Goal: Check status: Check status

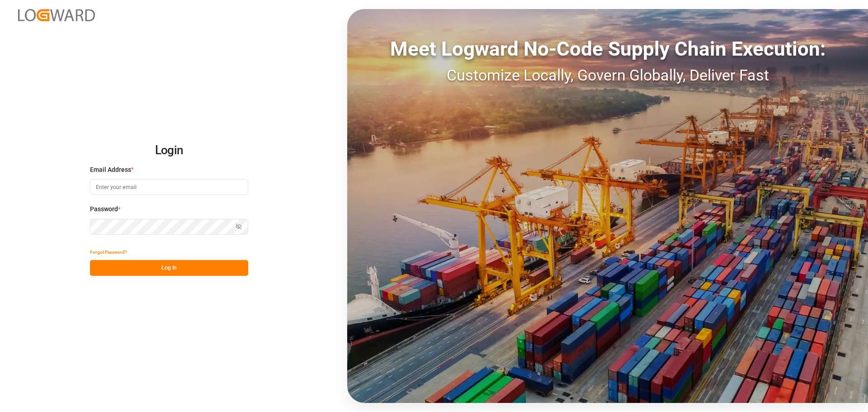
type input "manthan.sutaria@jamindustries.com"
click at [127, 272] on button "Log In" at bounding box center [169, 268] width 158 height 16
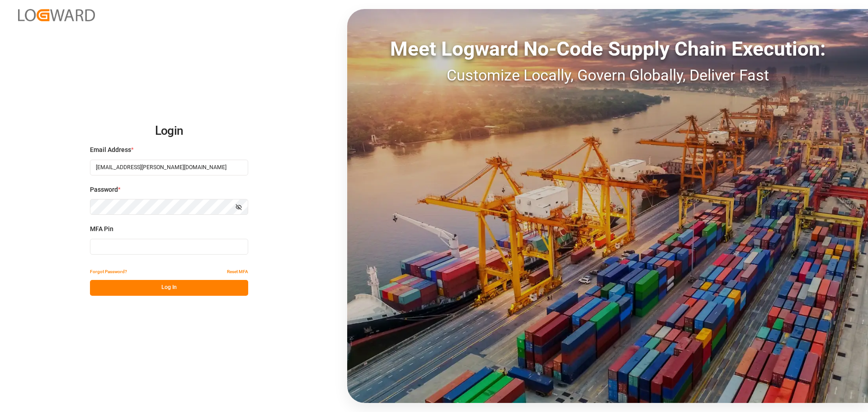
click at [136, 246] on input at bounding box center [169, 247] width 158 height 16
type input "899329"
click at [140, 291] on button "Log In" at bounding box center [169, 288] width 158 height 16
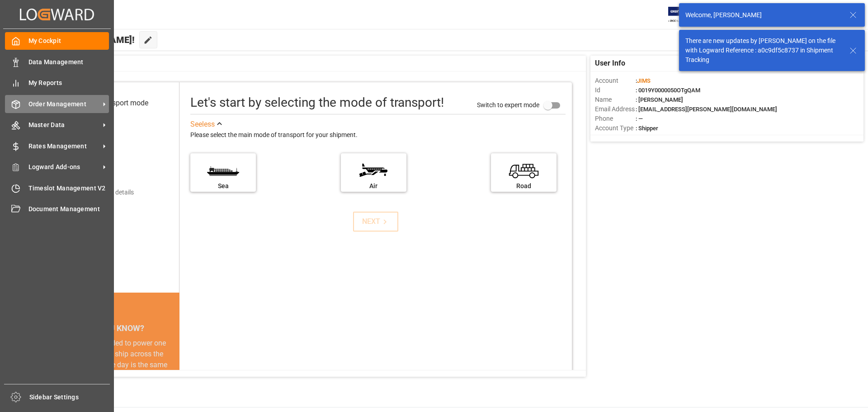
click at [21, 106] on div "Order Management Order Management" at bounding box center [57, 104] width 104 height 18
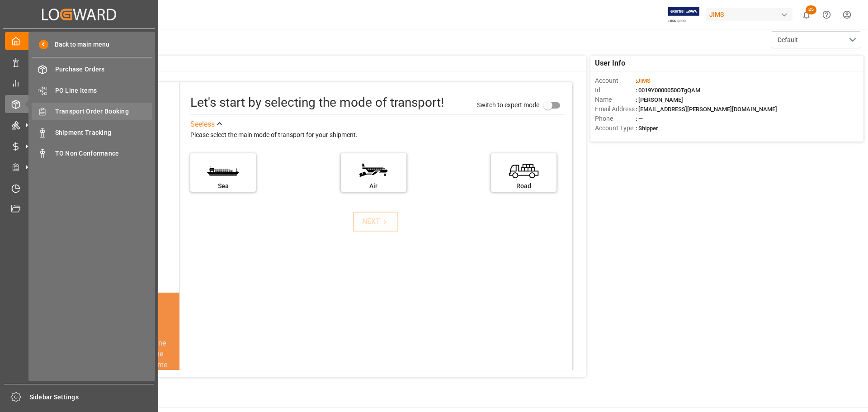
click at [117, 108] on span "Transport Order Booking" at bounding box center [103, 111] width 97 height 9
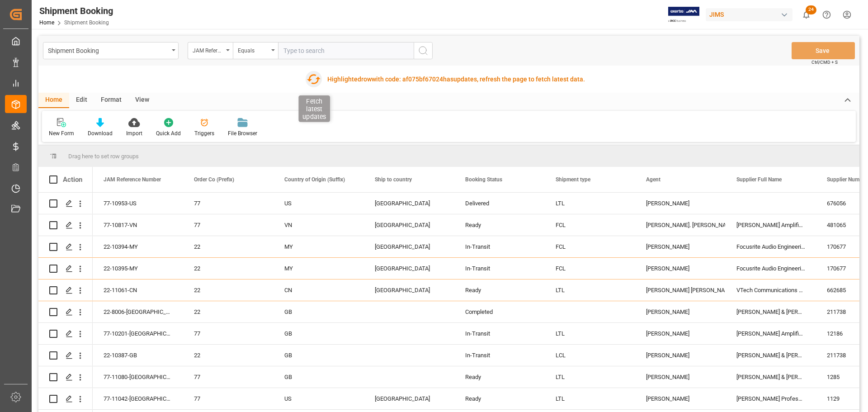
click at [315, 81] on icon "button" at bounding box center [313, 79] width 14 height 14
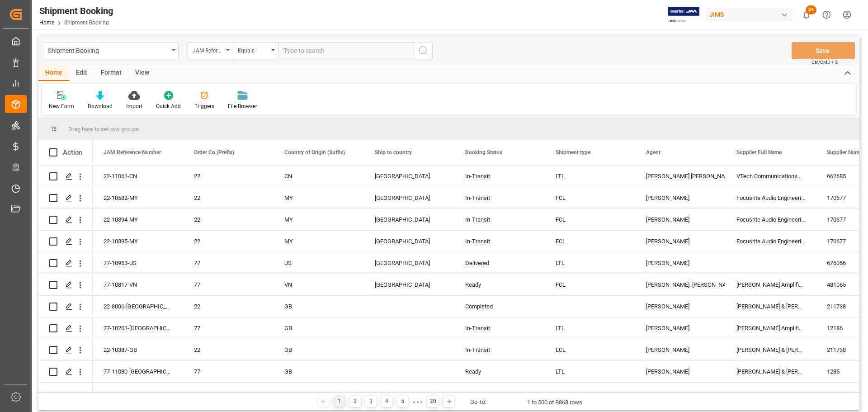
click at [328, 48] on input "text" at bounding box center [346, 50] width 136 height 17
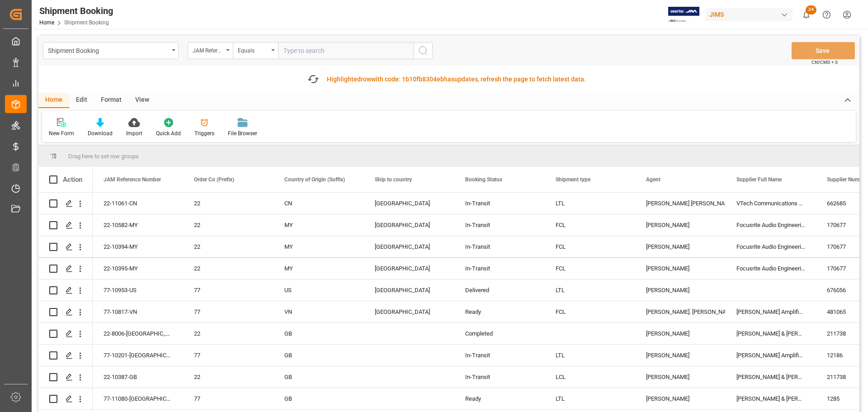
paste input "77-10022-CN"
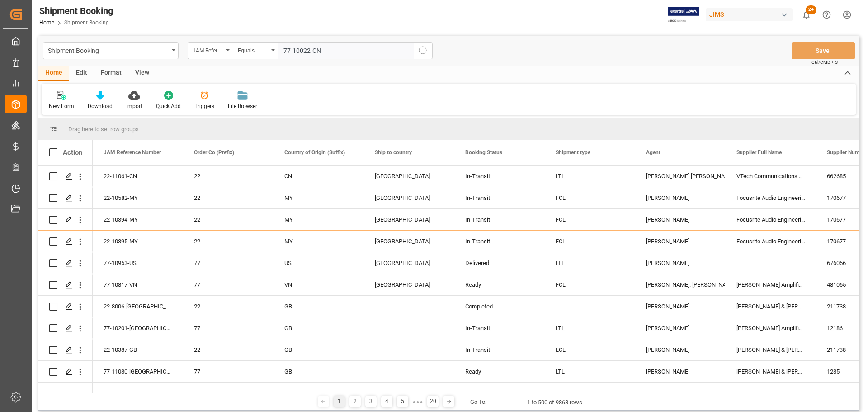
type input "77-10022-CN"
click at [424, 52] on icon "search button" at bounding box center [423, 50] width 11 height 11
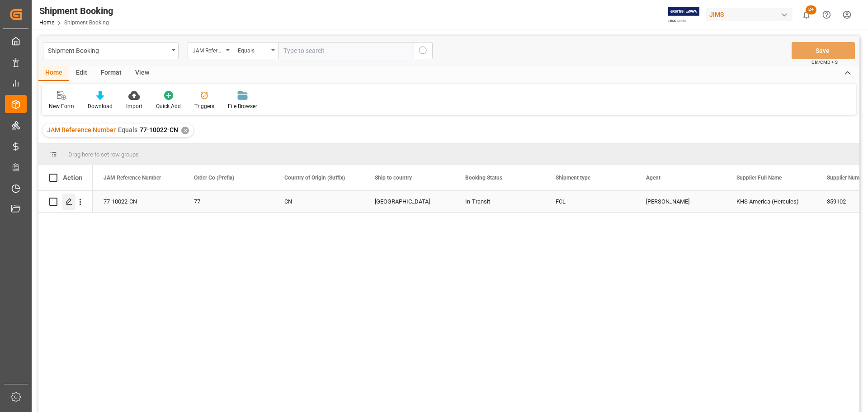
click at [70, 210] on div "Press SPACE to select this row." at bounding box center [69, 201] width 14 height 17
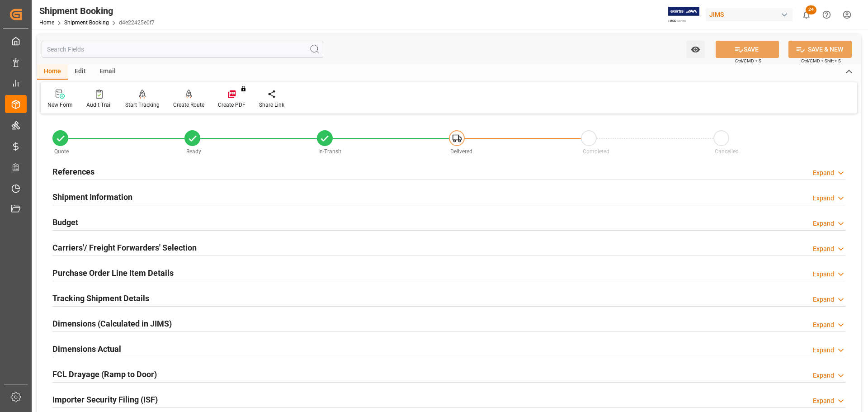
click at [154, 47] on input "text" at bounding box center [183, 49] width 282 height 17
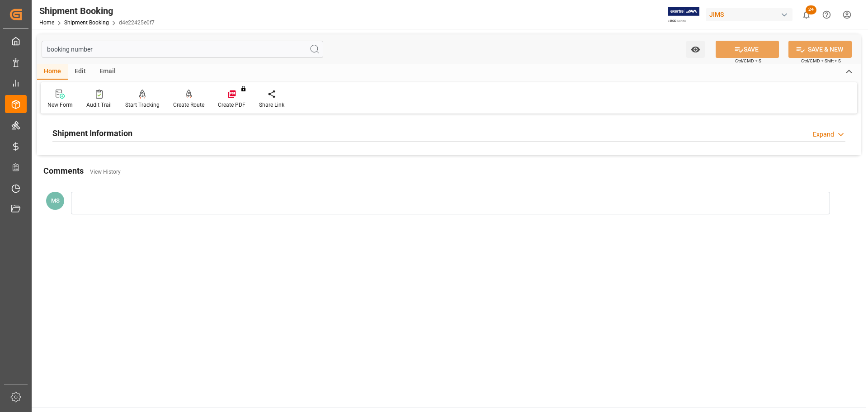
type input "booking number"
click at [155, 132] on div "Shipment Information Expand" at bounding box center [448, 132] width 793 height 17
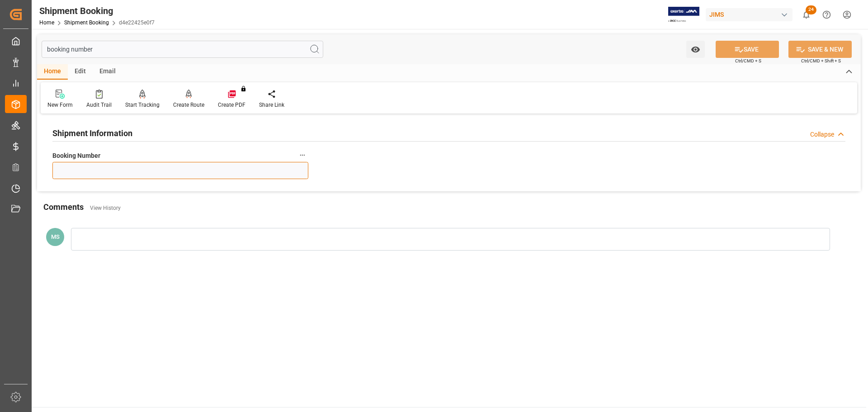
click at [256, 174] on input at bounding box center [180, 170] width 256 height 17
type input "141500668854"
click at [147, 290] on main "booking number Watch Option SAVE Ctrl/CMD + S SAVE & NEW Ctrl/CMD + Shift + S H…" at bounding box center [449, 218] width 834 height 378
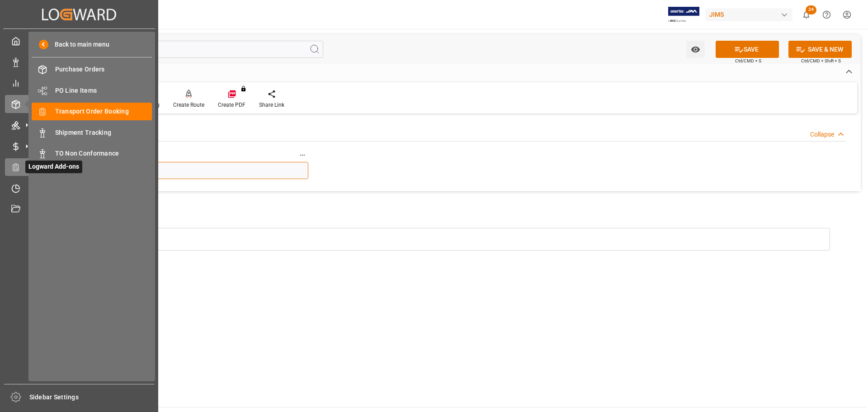
drag, startPoint x: 124, startPoint y: 174, endPoint x: 25, endPoint y: 171, distance: 99.0
click at [25, 171] on div "Created by potrace 1.15, written by Peter Selinger 2001-2017 Created by potrace…" at bounding box center [434, 206] width 868 height 412
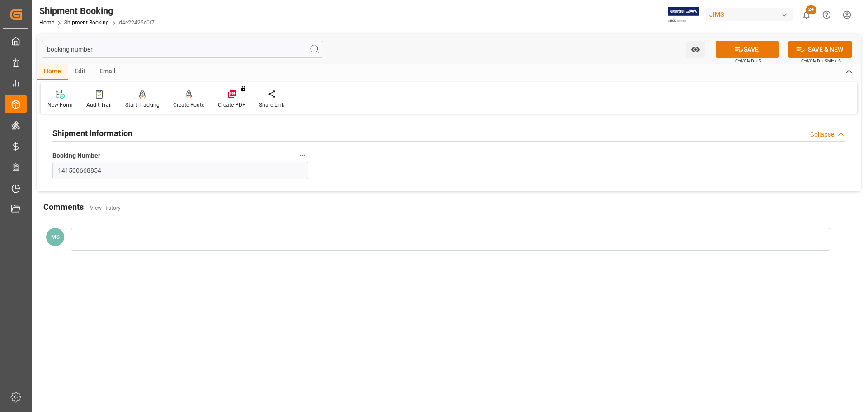
click at [746, 47] on button "SAVE" at bounding box center [746, 49] width 63 height 17
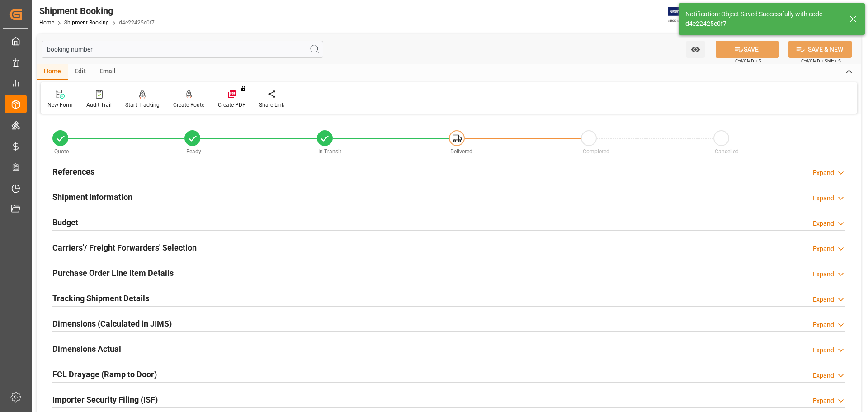
click at [107, 199] on h2 "Shipment Information" at bounding box center [92, 197] width 80 height 12
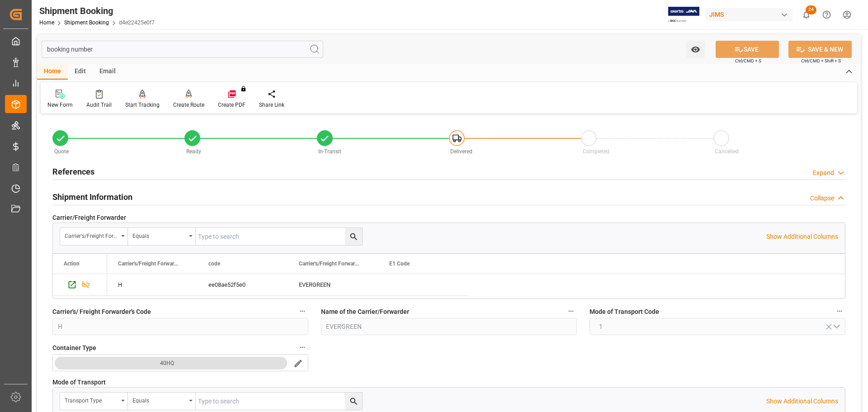
click at [108, 197] on h2 "Shipment Information" at bounding box center [92, 197] width 80 height 12
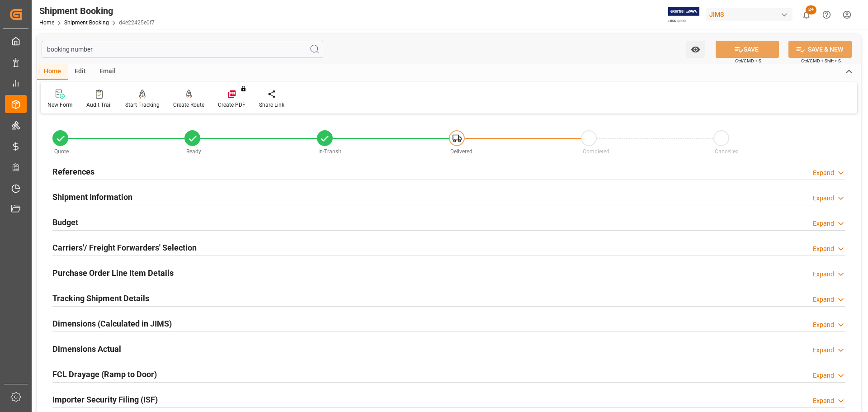
click at [109, 221] on div "Budget Expand" at bounding box center [448, 221] width 793 height 17
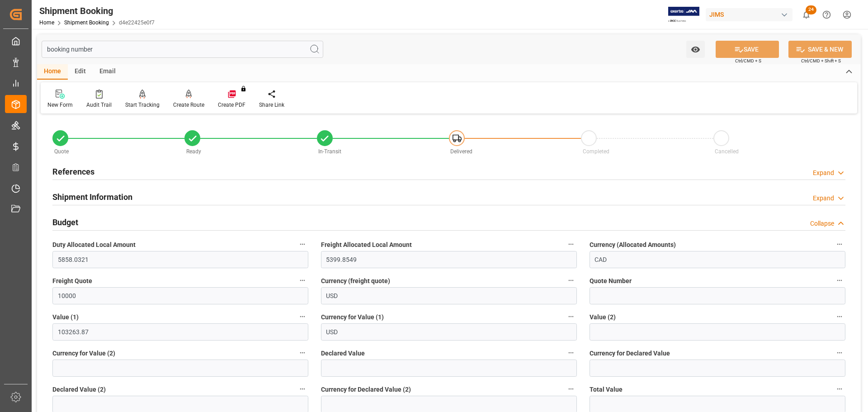
click at [109, 221] on div "Budget Collapse" at bounding box center [448, 221] width 793 height 17
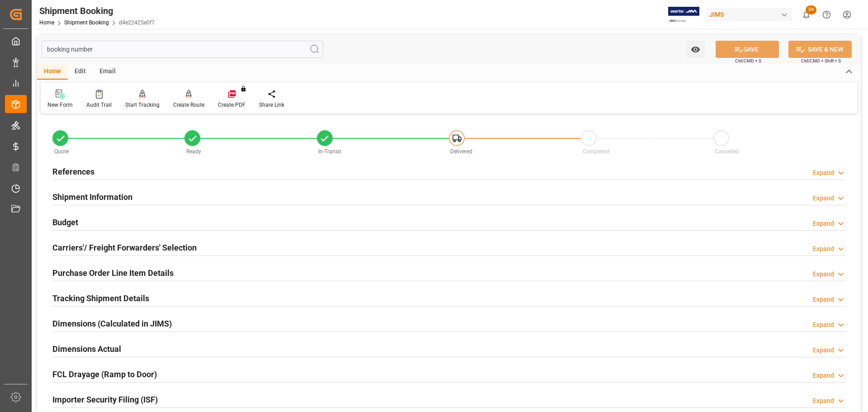
click at [105, 197] on h2 "Shipment Information" at bounding box center [92, 197] width 80 height 12
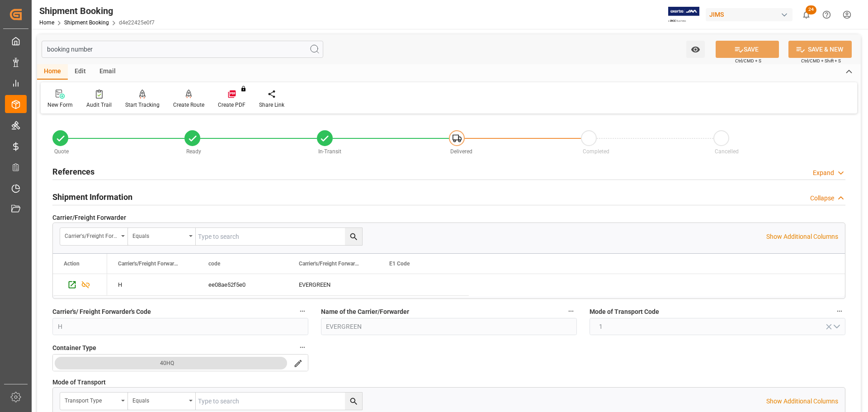
click at [152, 198] on div "Shipment Information Collapse" at bounding box center [448, 196] width 793 height 17
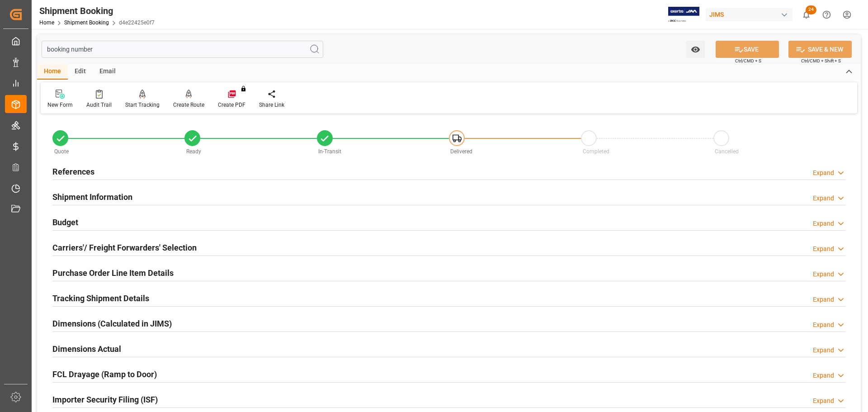
click at [139, 300] on h2 "Tracking Shipment Details" at bounding box center [100, 298] width 97 height 12
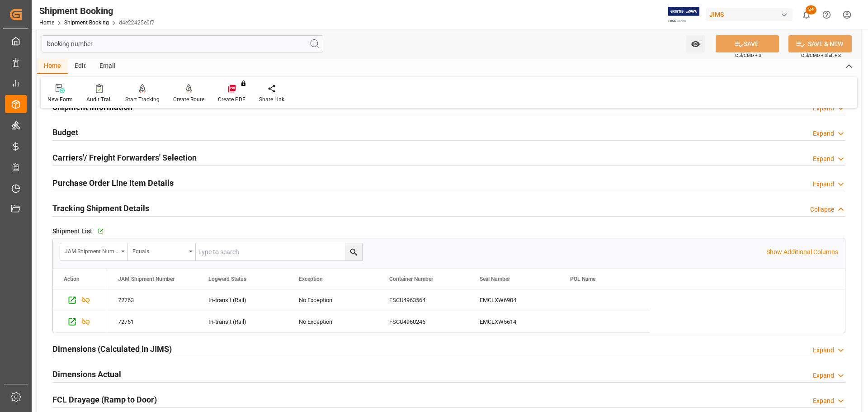
scroll to position [90, 0]
click at [107, 234] on button "Go to Shipment Tracking Grid" at bounding box center [104, 230] width 16 height 16
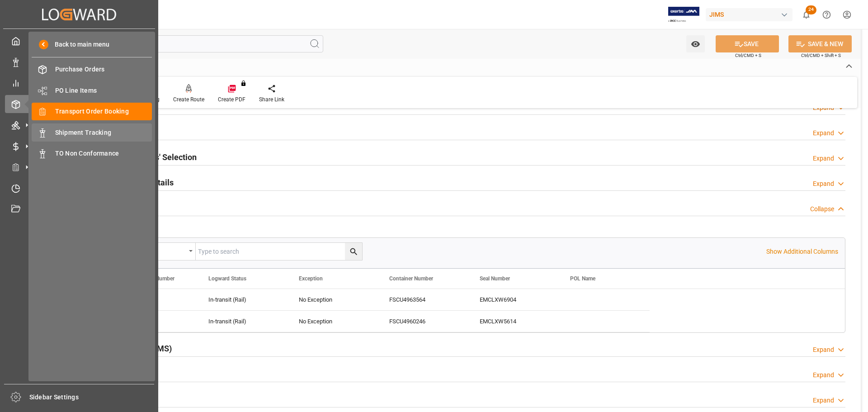
click at [70, 131] on span "Shipment Tracking" at bounding box center [103, 132] width 97 height 9
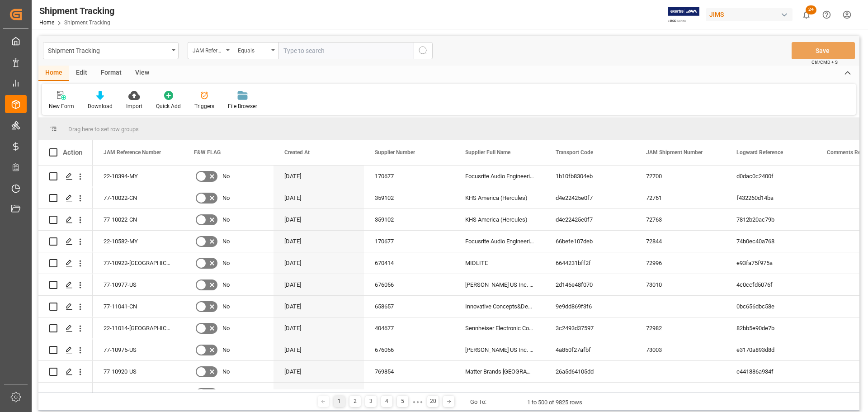
click at [258, 130] on div "Drag here to set row groups" at bounding box center [448, 129] width 821 height 22
click at [204, 101] on div "Triggers" at bounding box center [204, 100] width 33 height 20
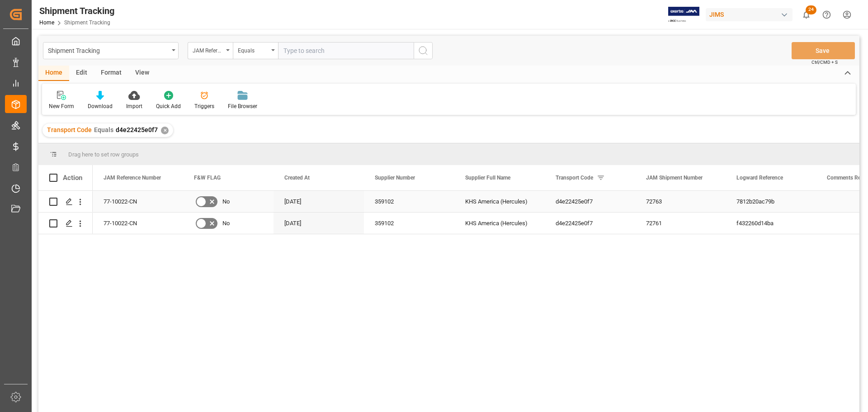
click at [69, 204] on icon "Press SPACE to select this row." at bounding box center [69, 201] width 7 height 7
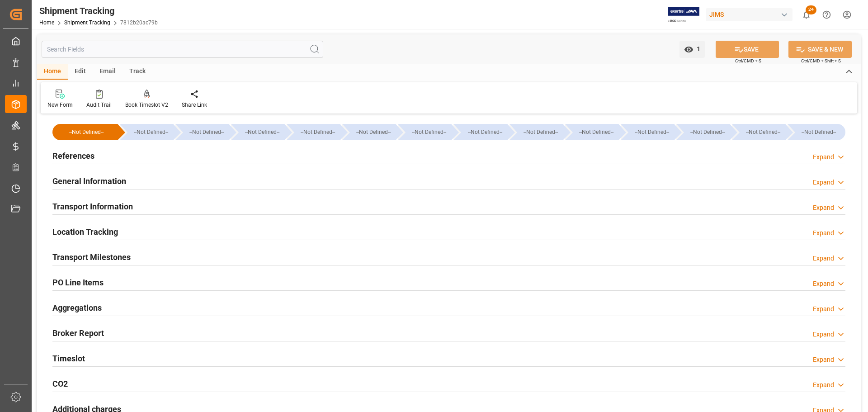
type input "[DATE] 00:00"
type input "[DATE]"
type input "[DATE] 00:00"
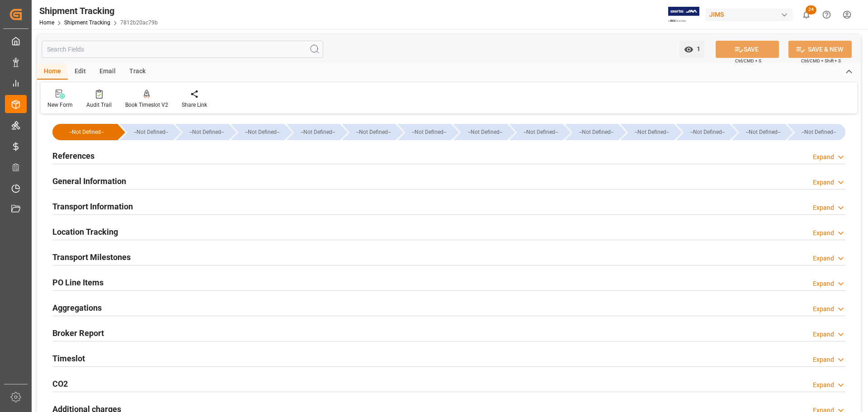
type input "[DATE] 00:00"
type input "[DATE]"
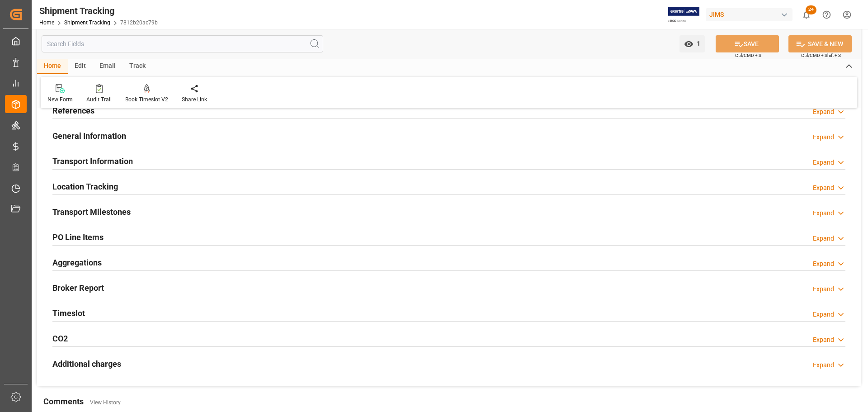
click at [141, 215] on div "Transport Milestones Expand" at bounding box center [448, 210] width 793 height 17
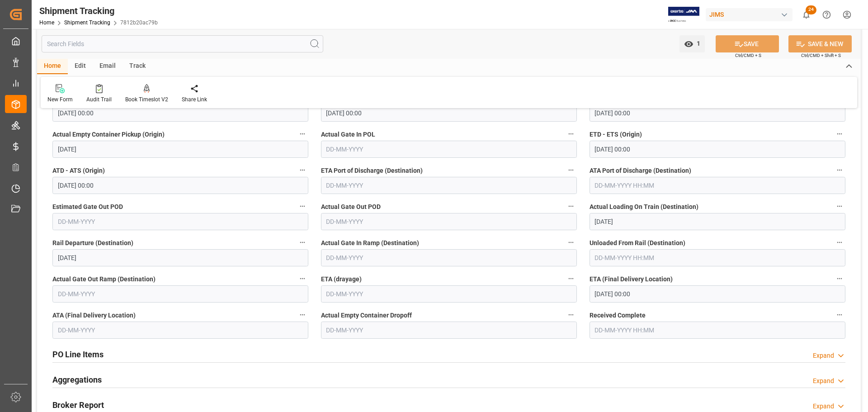
scroll to position [181, 0]
click at [678, 287] on input "[DATE] 00:00" at bounding box center [717, 294] width 256 height 17
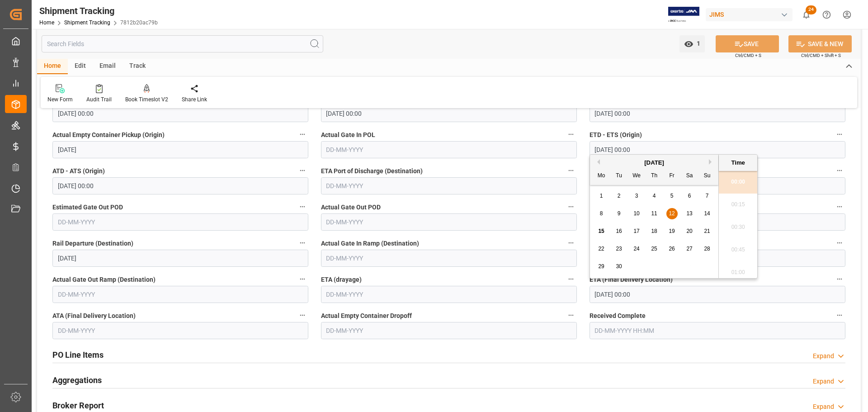
click at [658, 250] on div "25" at bounding box center [653, 249] width 11 height 11
type input "[DATE] 00:00"
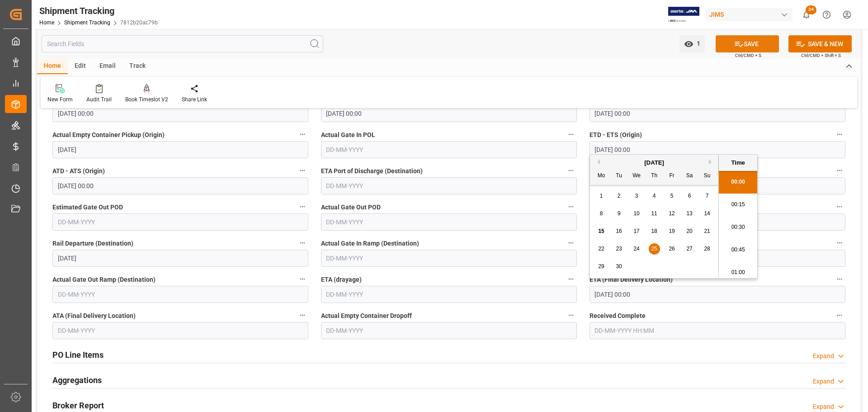
click at [733, 49] on button "SAVE" at bounding box center [746, 43] width 63 height 17
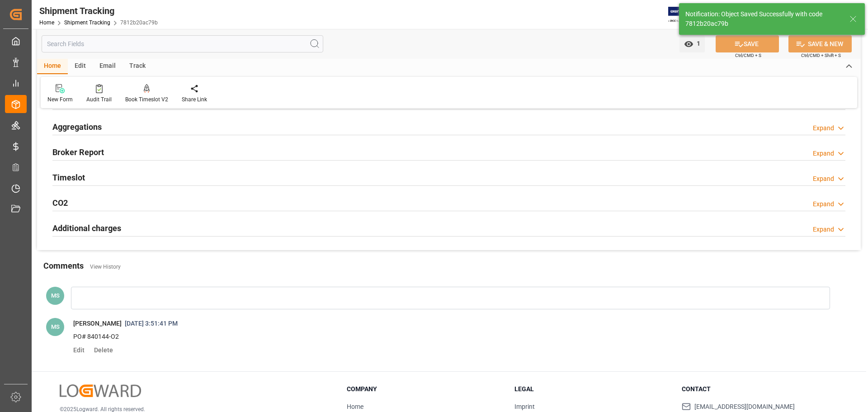
scroll to position [90, 0]
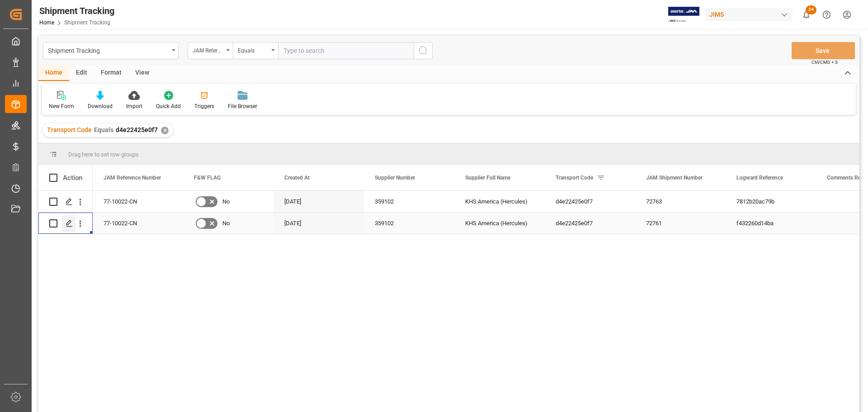
click at [67, 229] on div "Press SPACE to select this row." at bounding box center [69, 223] width 14 height 17
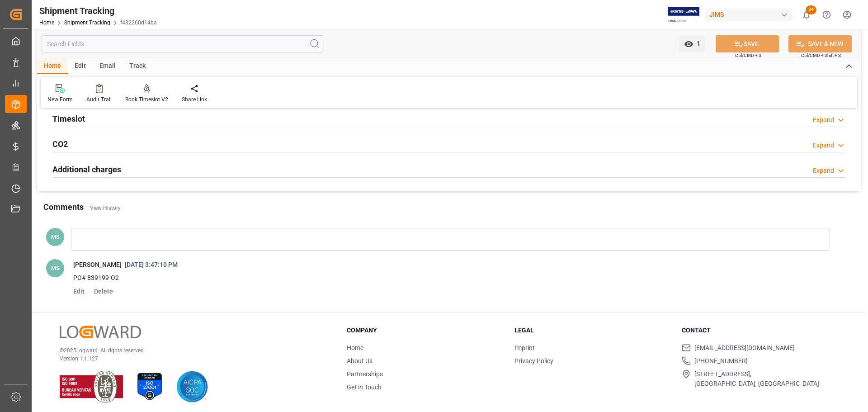
scroll to position [107, 0]
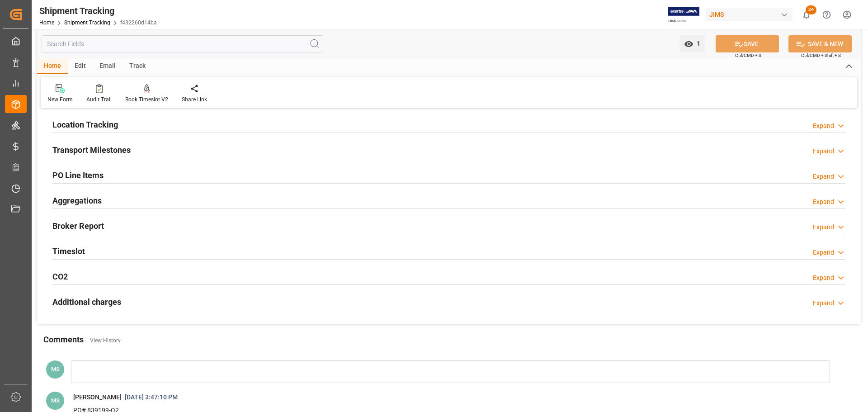
click at [154, 144] on div "Transport Milestones Expand" at bounding box center [448, 149] width 793 height 17
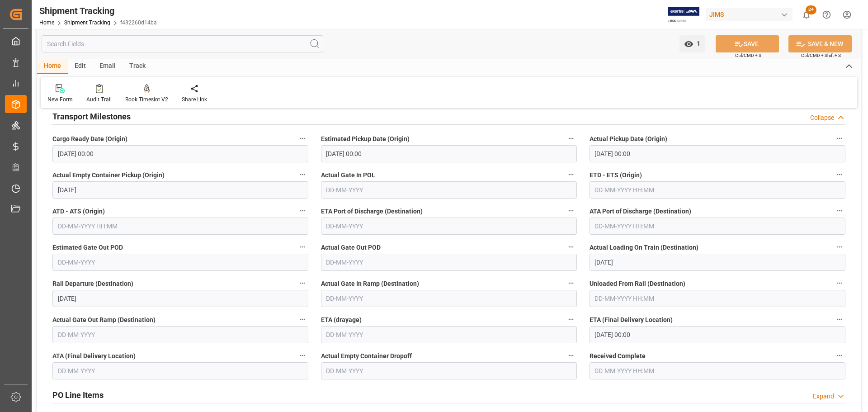
scroll to position [243, 0]
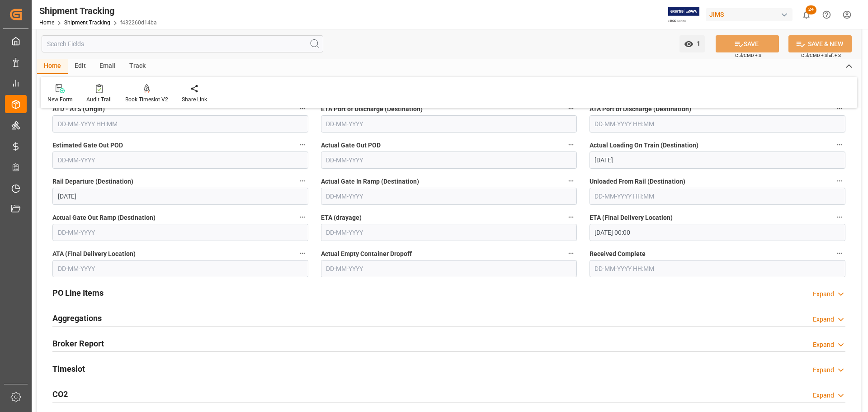
click at [663, 232] on input "[DATE] 00:00" at bounding box center [717, 232] width 256 height 17
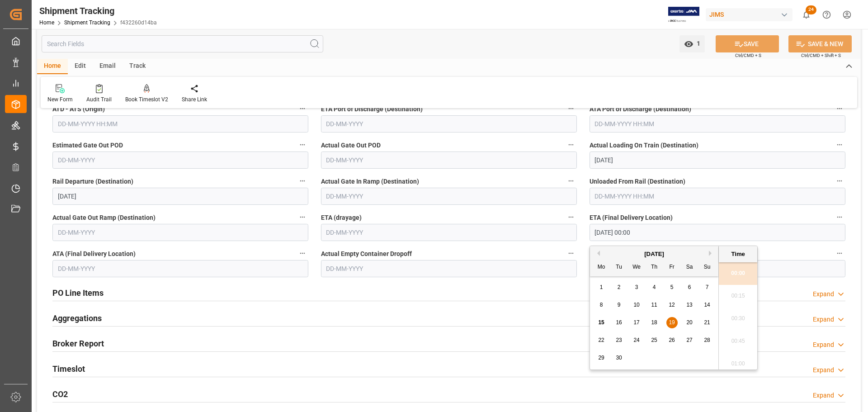
click at [658, 338] on div "25" at bounding box center [653, 340] width 11 height 11
type input "[DATE] 00:00"
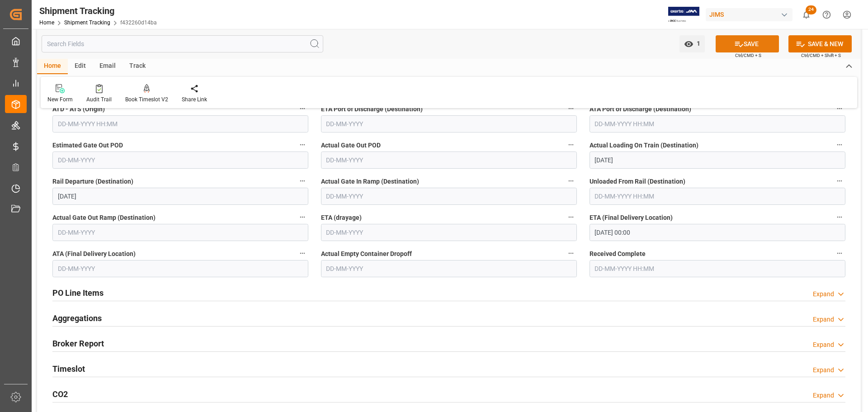
click at [740, 47] on icon at bounding box center [738, 43] width 9 height 9
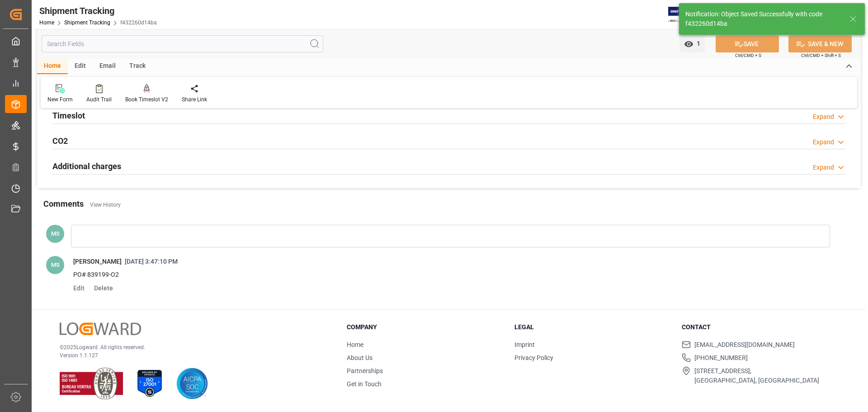
scroll to position [0, 0]
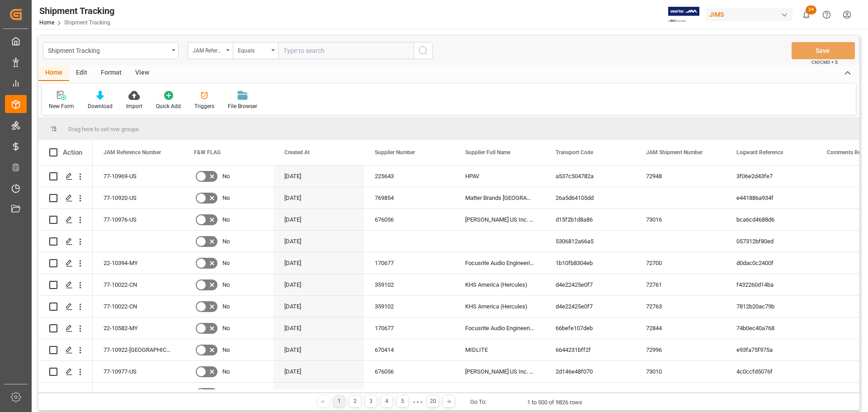
click at [140, 74] on div "View" at bounding box center [142, 73] width 28 height 15
click at [60, 95] on icon at bounding box center [57, 95] width 9 height 9
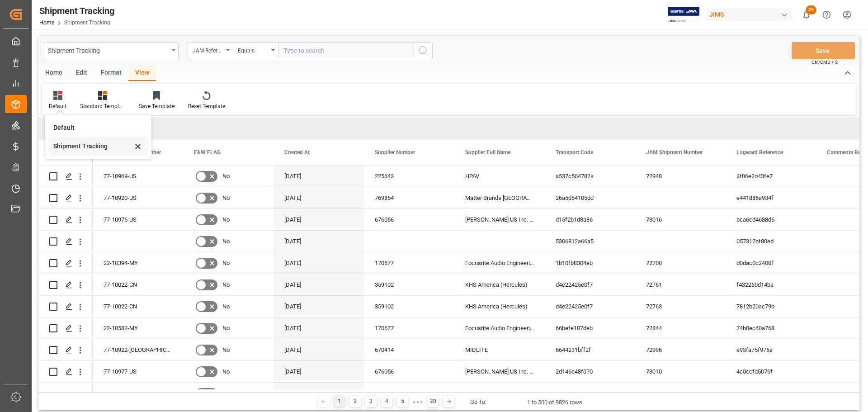
click at [69, 146] on div "Shipment Tracking" at bounding box center [92, 145] width 79 height 9
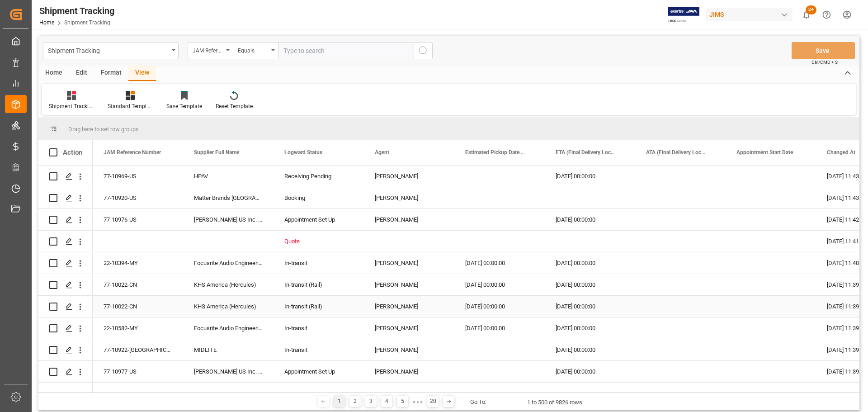
click at [402, 302] on div "[PERSON_NAME]" at bounding box center [409, 306] width 69 height 21
click at [437, 152] on span at bounding box center [439, 152] width 8 height 8
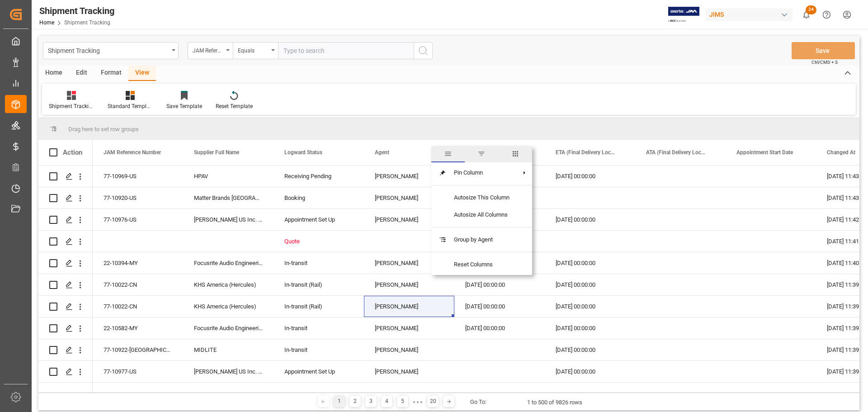
click at [479, 155] on span "filter" at bounding box center [481, 154] width 8 height 8
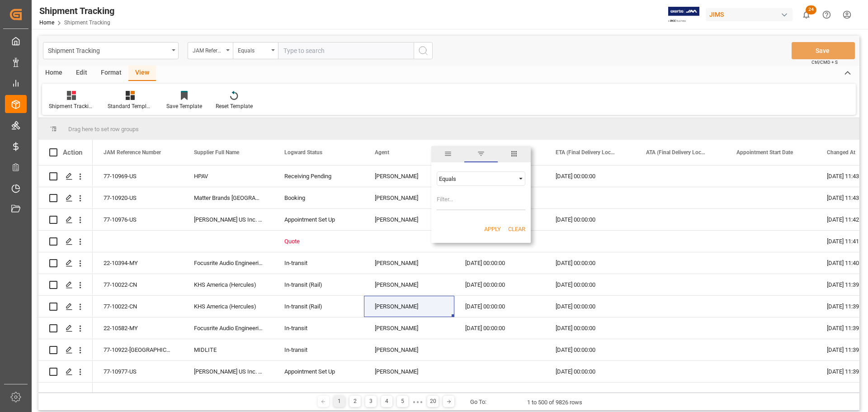
type input "[PERSON_NAME]"
click at [491, 230] on button "Apply" at bounding box center [492, 229] width 17 height 9
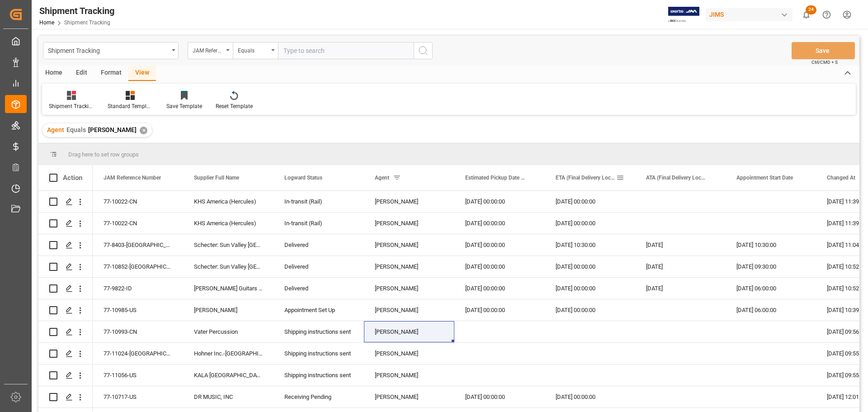
click at [621, 177] on span at bounding box center [620, 178] width 8 height 8
click at [661, 206] on div "Equals" at bounding box center [658, 204] width 76 height 7
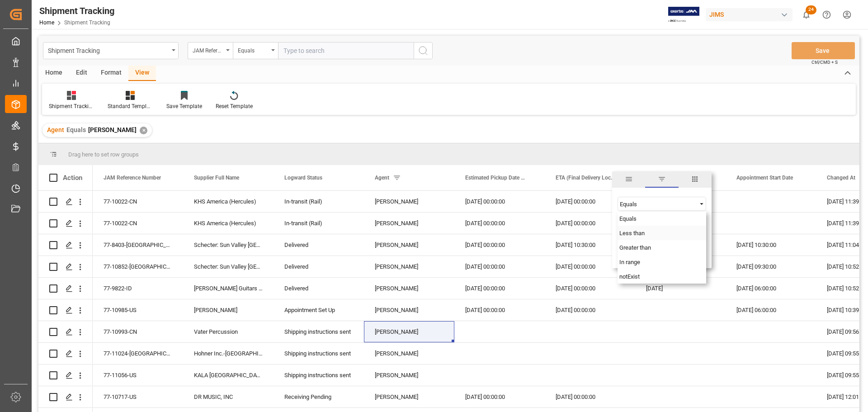
click at [651, 237] on div "Less than" at bounding box center [661, 232] width 89 height 14
click at [703, 222] on input "date" at bounding box center [661, 226] width 89 height 18
type input "2025-09-16"
click at [672, 254] on button "Apply" at bounding box center [673, 254] width 17 height 9
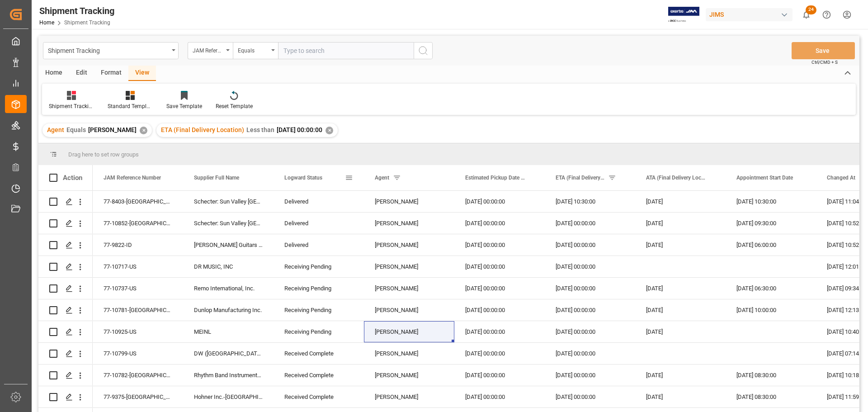
click at [347, 181] on span at bounding box center [349, 178] width 8 height 8
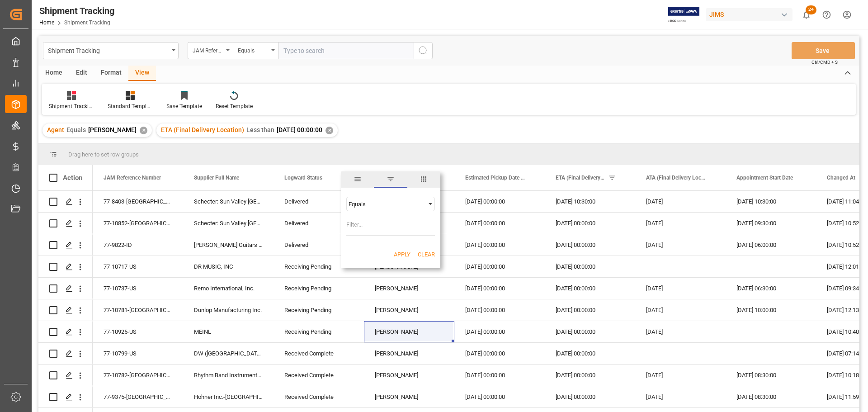
click at [385, 207] on div "Equals" at bounding box center [386, 204] width 76 height 7
click at [385, 206] on div "Equals" at bounding box center [386, 204] width 76 height 7
click at [381, 227] on input "Filter Value" at bounding box center [390, 226] width 89 height 18
type input "In-transit"
click at [395, 254] on button "Apply" at bounding box center [402, 254] width 17 height 9
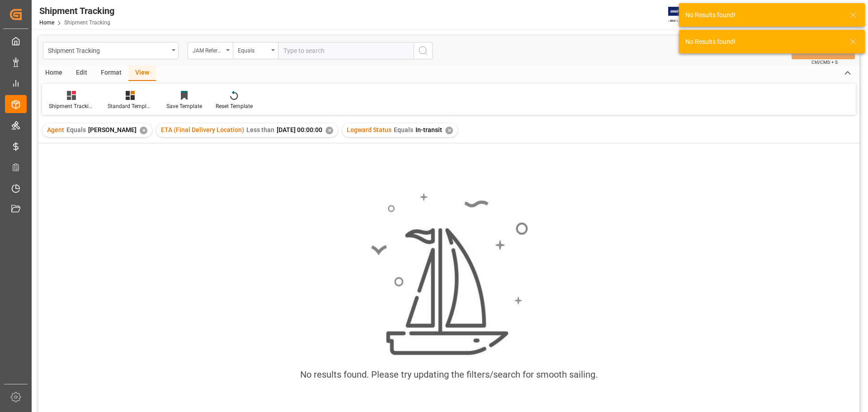
click at [453, 130] on div "✕" at bounding box center [449, 131] width 8 height 8
